Goal: Task Accomplishment & Management: Manage account settings

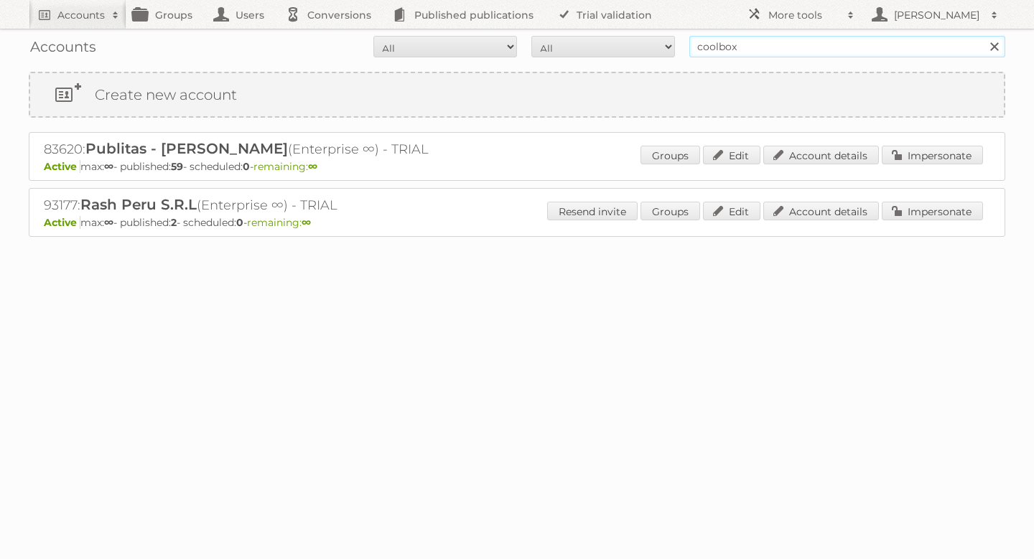
click at [762, 42] on input "coolbox" at bounding box center [847, 47] width 316 height 22
type input "f"
type input "a"
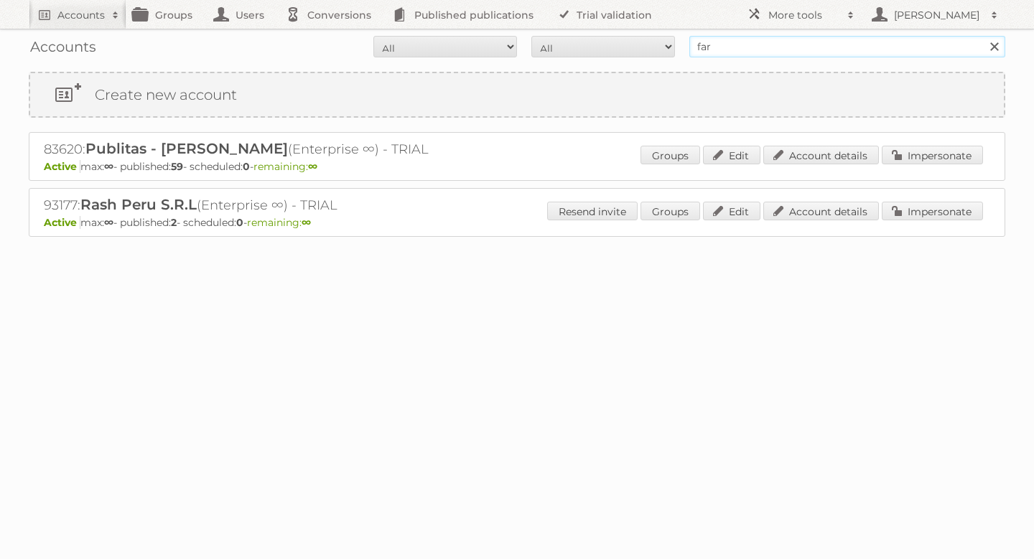
type input "farmacias del ahorro"
click at [983, 36] on input "Search" at bounding box center [994, 47] width 22 height 22
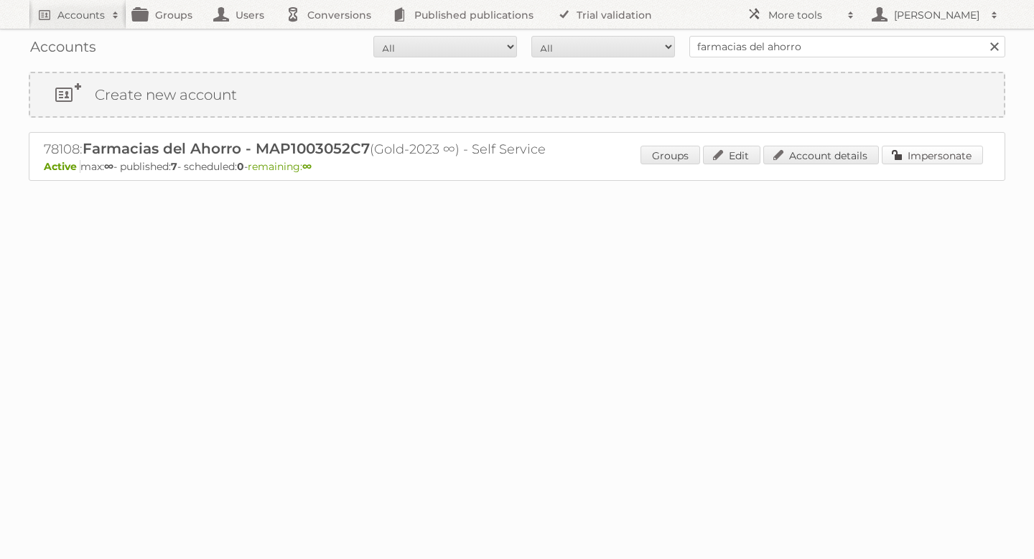
click at [909, 161] on link "Impersonate" at bounding box center [932, 155] width 101 height 19
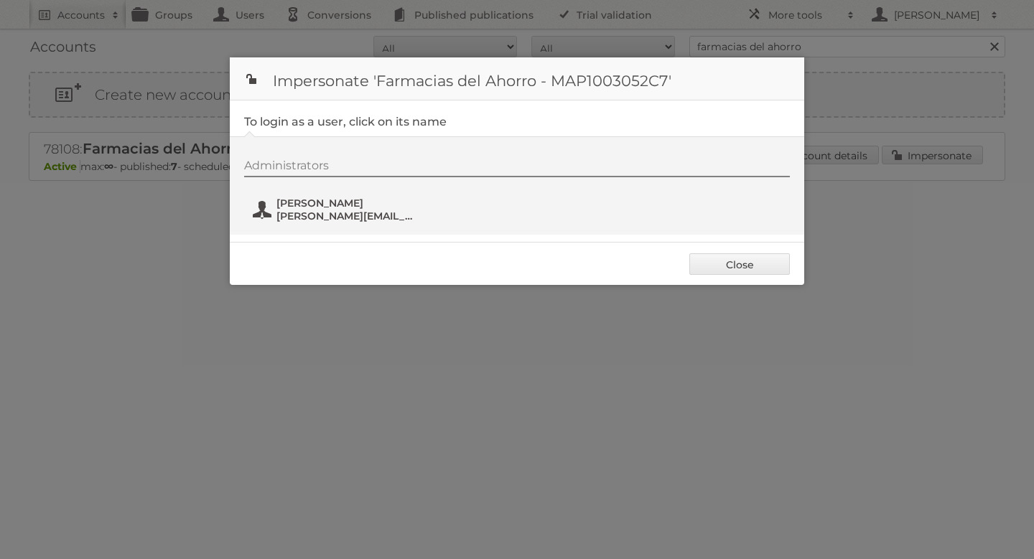
click at [349, 210] on span "laura.servin@fahorro.com.mx" at bounding box center [345, 216] width 139 height 13
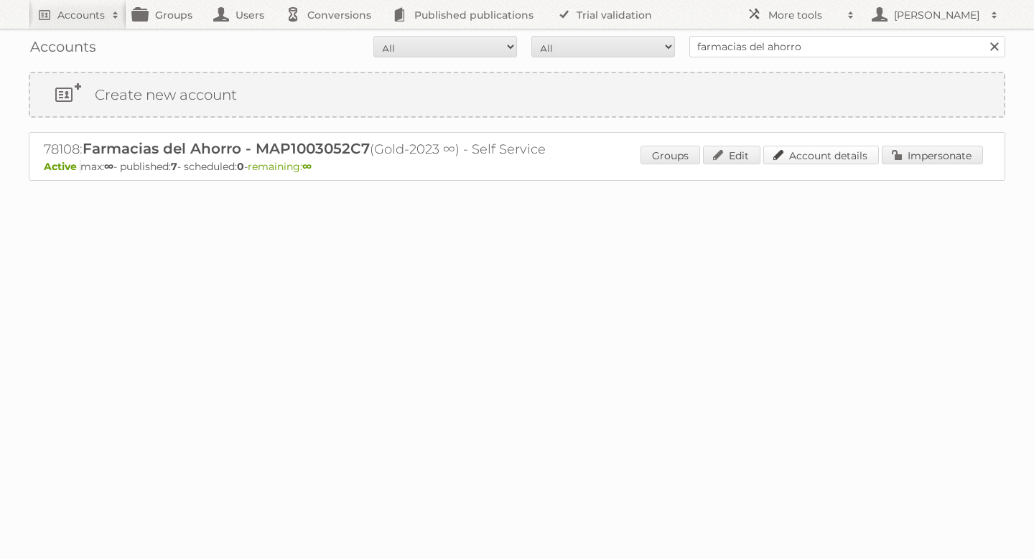
click at [806, 155] on link "Account details" at bounding box center [821, 155] width 116 height 19
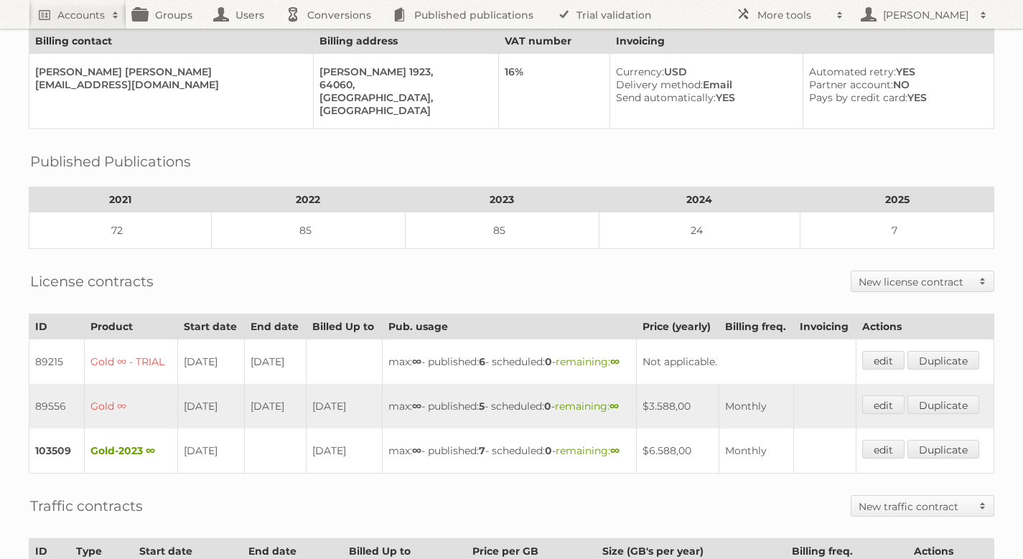
scroll to position [106, 0]
